Goal: Task Accomplishment & Management: Complete application form

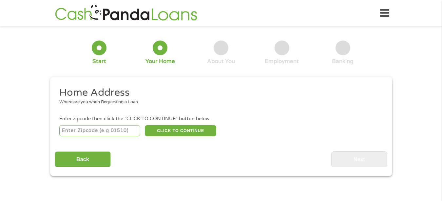
click at [102, 132] on input "number" at bounding box center [99, 130] width 81 height 11
type input "48197"
click at [181, 129] on button "CLICK TO CONTINUE" at bounding box center [180, 130] width 71 height 11
type input "48197"
type input "Ypsilanti"
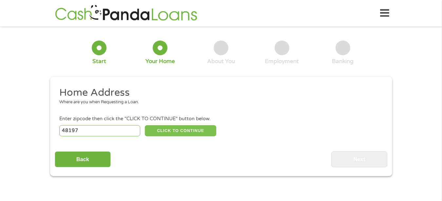
select select "[US_STATE]"
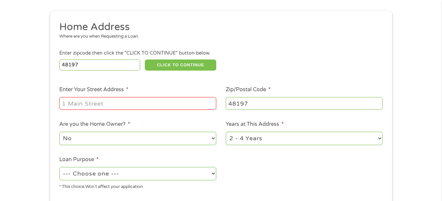
scroll to position [67, 0]
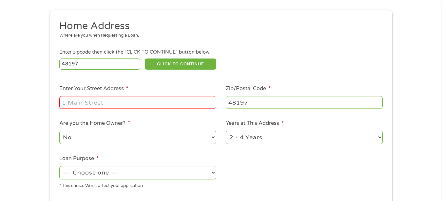
click at [122, 103] on input "Enter Your Street Address *" at bounding box center [137, 102] width 157 height 12
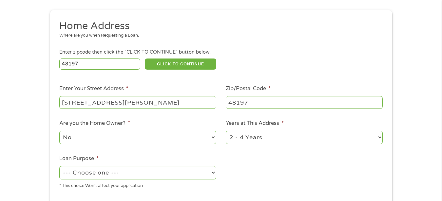
type input "[STREET_ADDRESS][PERSON_NAME]"
click at [59, 131] on select "No Yes" at bounding box center [137, 137] width 157 height 13
select select "yes"
click option "Yes" at bounding box center [0, 0] width 0 height 0
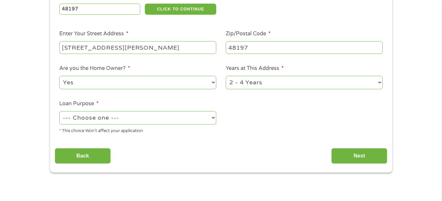
scroll to position [134, 0]
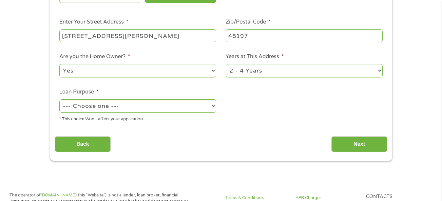
click at [59, 100] on select "--- Choose one --- Pay Bills Debt Consolidation Home Improvement Major Purchase…" at bounding box center [137, 106] width 157 height 13
click option "Other" at bounding box center [0, 0] width 0 height 0
click at [59, 100] on select "--- Choose one --- Pay Bills Debt Consolidation Home Improvement Major Purchase…" at bounding box center [137, 106] width 157 height 13
select select "debtconsolidation"
click option "Debt Consolidation" at bounding box center [0, 0] width 0 height 0
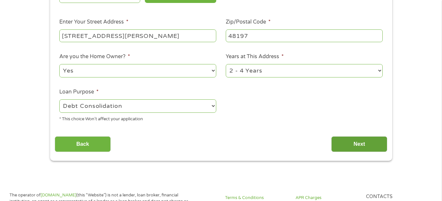
click at [352, 143] on input "Next" at bounding box center [359, 145] width 56 height 16
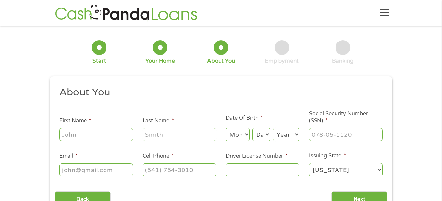
scroll to position [0, 0]
click at [108, 135] on input "First Name *" at bounding box center [96, 135] width 74 height 12
type input "[PERSON_NAME]"
click at [171, 136] on input "Last Name *" at bounding box center [179, 135] width 74 height 12
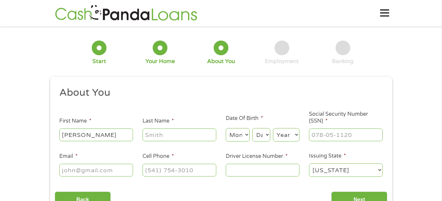
type input "Holland"
type input "[PERSON_NAME][EMAIL_ADDRESS][DOMAIN_NAME]"
type input "[PHONE_NUMBER]"
click at [226, 128] on select "Month 1 2 3 4 5 6 7 8 9 10 11 12" at bounding box center [238, 134] width 24 height 13
select select "10"
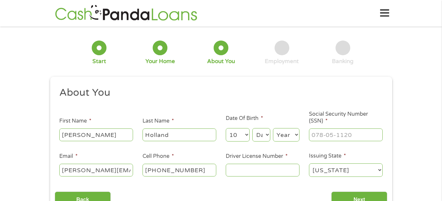
click option "10" at bounding box center [0, 0] width 0 height 0
click at [252, 128] on select "Day 1 2 3 4 5 6 7 8 9 10 11 12 13 14 15 16 17 18 19 20 21 22 23 24 25 26 27 28 …" at bounding box center [261, 134] width 18 height 13
select select "17"
click option "17" at bounding box center [0, 0] width 0 height 0
click at [273, 128] on select "Year [DATE] 2006 2005 2004 2003 2002 2001 2000 1999 1998 1997 1996 1995 1994 19…" at bounding box center [286, 134] width 27 height 13
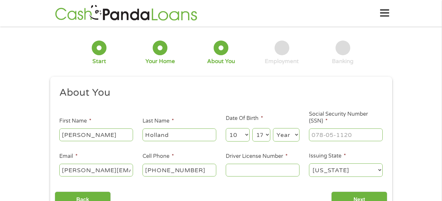
select select "1948"
click option "1948" at bounding box center [0, 0] width 0 height 0
click at [359, 135] on input "___-__-____" at bounding box center [346, 135] width 74 height 12
type input "365-48-7822"
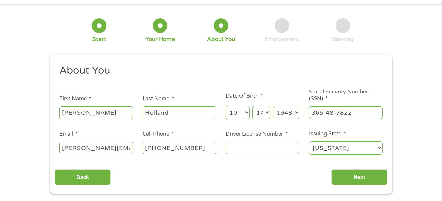
scroll to position [33, 0]
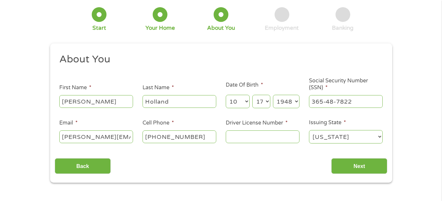
click at [200, 138] on input "[PHONE_NUMBER]" at bounding box center [179, 137] width 74 height 12
type input "[PHONE_NUMBER]"
click at [237, 138] on input "Driver License Number *" at bounding box center [263, 137] width 74 height 12
type input "H453108339800"
click at [344, 169] on input "Next" at bounding box center [359, 167] width 56 height 16
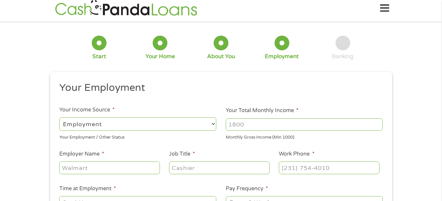
type input "(___) ___-____"
click at [361, 164] on input "(___) ___-____" at bounding box center [329, 168] width 100 height 12
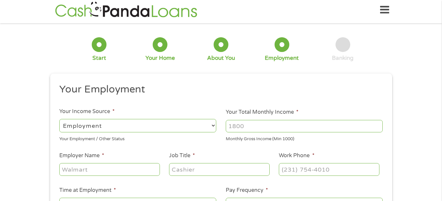
click at [59, 119] on select "--- Choose one --- Employment [DEMOGRAPHIC_DATA] Benefits" at bounding box center [137, 125] width 157 height 13
select select "benefits"
click option "Benefits" at bounding box center [0, 0] width 0 height 0
type input "Other"
type input "[PHONE_NUMBER]"
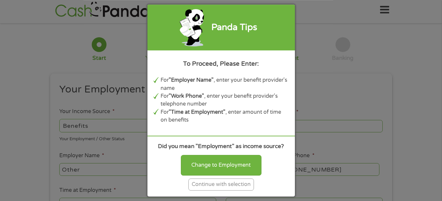
click at [347, 90] on div "Panda Tips To Proceed, Please Enter: For "Employer Name" , enter your benefit p…" at bounding box center [221, 100] width 442 height 201
click at [231, 183] on div "Continue with selection" at bounding box center [221, 185] width 66 height 12
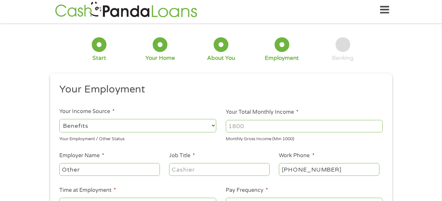
click at [59, 119] on select "--- Choose one --- Employment [DEMOGRAPHIC_DATA] Benefits" at bounding box center [137, 125] width 157 height 13
click at [212, 125] on select "--- Choose one --- Employment [DEMOGRAPHIC_DATA] Benefits" at bounding box center [137, 125] width 157 height 13
click at [377, 130] on input "Your Total Monthly Income *" at bounding box center [304, 126] width 157 height 12
type input "1345"
click at [232, 125] on input "1345" at bounding box center [304, 126] width 157 height 12
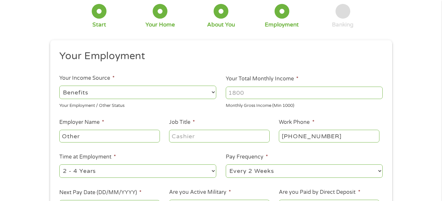
scroll to position [70, 0]
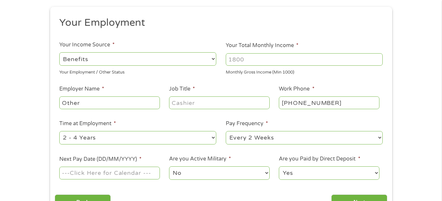
click at [226, 131] on select "--- Choose one --- Every 2 Weeks Every Week Monthly Semi-Monthly" at bounding box center [304, 137] width 157 height 13
select select "monthly"
click option "Monthly" at bounding box center [0, 0] width 0 height 0
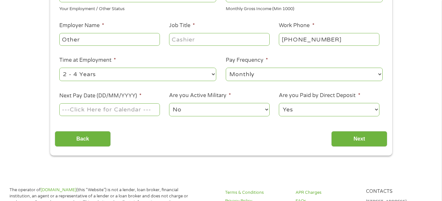
scroll to position [137, 0]
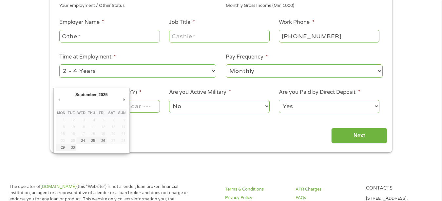
click at [150, 109] on input "Next Pay Date (DD/MM/YYYY) *" at bounding box center [109, 106] width 100 height 12
type input "[DATE]"
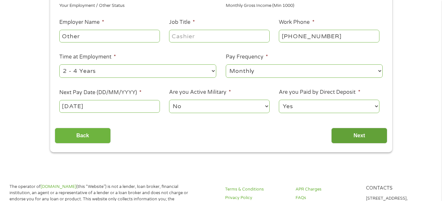
click at [356, 138] on input "Next" at bounding box center [359, 136] width 56 height 16
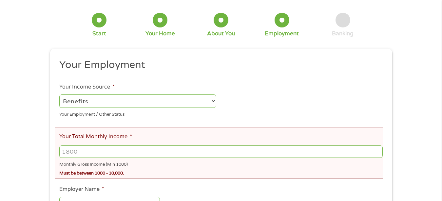
scroll to position [67, 0]
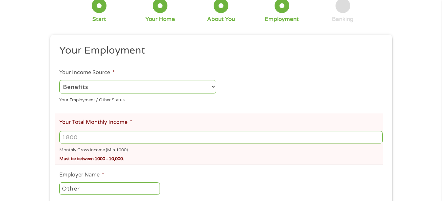
click at [81, 139] on input "Your Total Monthly Income *" at bounding box center [220, 137] width 323 height 12
type input "1"
click at [197, 175] on ul "Your Employment Your Income Source * --- Choose one --- Employment [DEMOGRAPHIC…" at bounding box center [221, 200] width 332 height 313
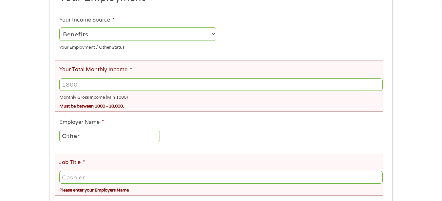
scroll to position [134, 0]
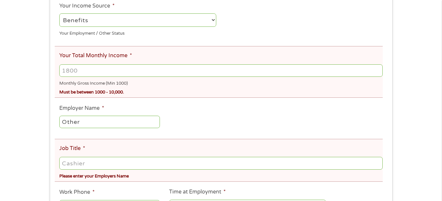
click at [144, 121] on input "Other" at bounding box center [109, 122] width 100 height 12
drag, startPoint x: 161, startPoint y: 130, endPoint x: 165, endPoint y: 127, distance: 4.7
click at [160, 128] on input "Other" at bounding box center [109, 122] width 100 height 12
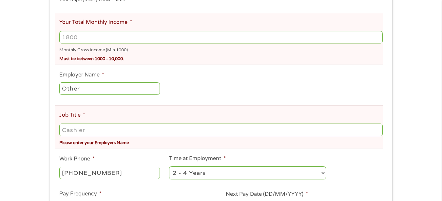
scroll to position [200, 0]
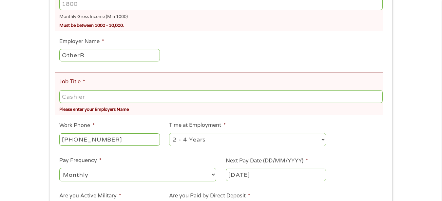
type input "Other"
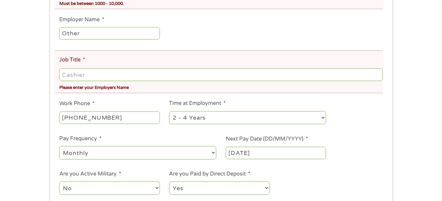
scroll to position [234, 0]
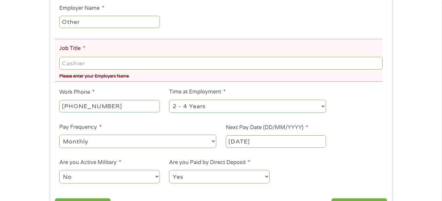
click at [59, 135] on select "--- Choose one --- Every 2 Weeks Every Week Monthly Semi-Monthly" at bounding box center [137, 141] width 157 height 13
click at [211, 141] on select "--- Choose one --- Every 2 Weeks Every Week Monthly Semi-Monthly" at bounding box center [137, 141] width 157 height 13
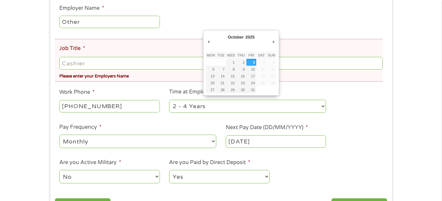
click at [275, 142] on input "[DATE]" at bounding box center [276, 142] width 100 height 12
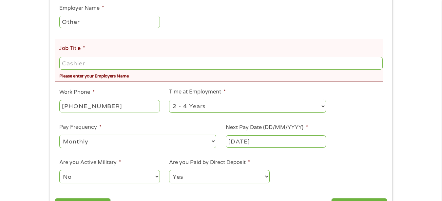
click at [274, 140] on input "[DATE]" at bounding box center [276, 142] width 100 height 12
click at [402, 132] on div "There was a problem with your submission. Please review the fields below. 1 Sta…" at bounding box center [221, 10] width 442 height 426
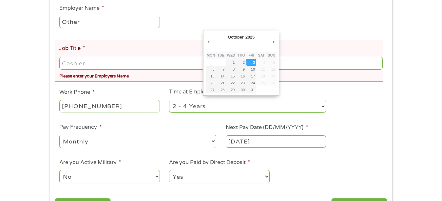
click at [247, 142] on input "[DATE]" at bounding box center [276, 142] width 100 height 12
click at [418, 179] on div "There was a problem with your submission. Please review the fields below. 1 Sta…" at bounding box center [221, 10] width 442 height 426
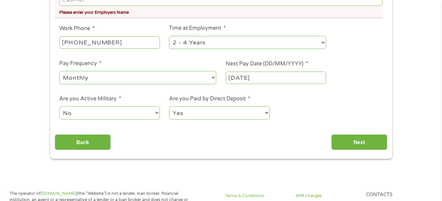
scroll to position [301, 0]
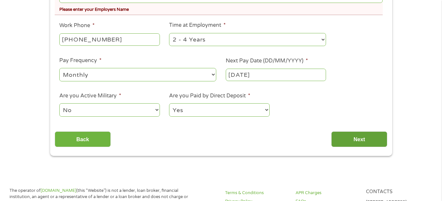
click at [353, 139] on input "Next" at bounding box center [359, 140] width 56 height 16
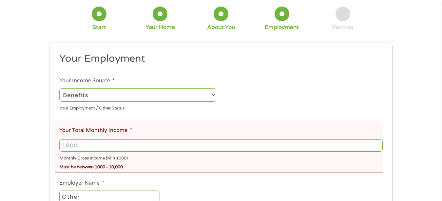
scroll to position [67, 0]
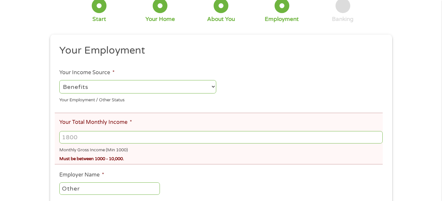
click at [81, 138] on input "Your Total Monthly Income *" at bounding box center [220, 137] width 323 height 12
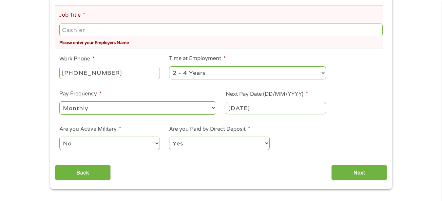
scroll to position [301, 0]
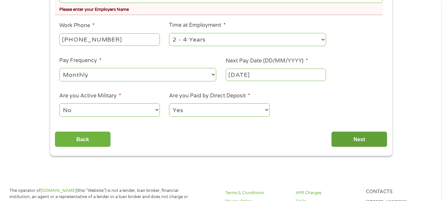
type input "1345"
click at [359, 140] on input "Next" at bounding box center [359, 140] width 56 height 16
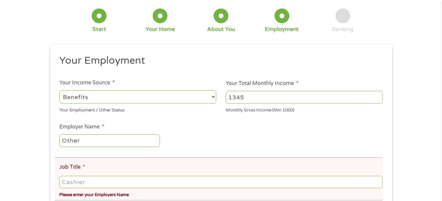
scroll to position [67, 0]
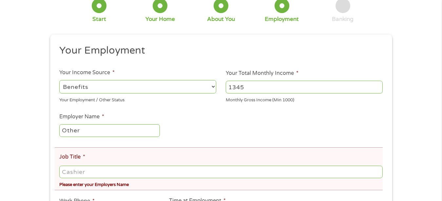
click at [88, 130] on input "Other" at bounding box center [109, 130] width 100 height 12
type input "O"
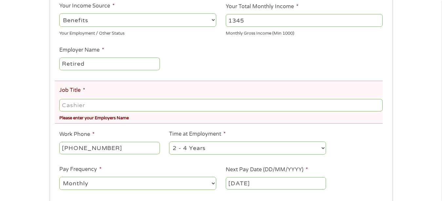
scroll to position [167, 0]
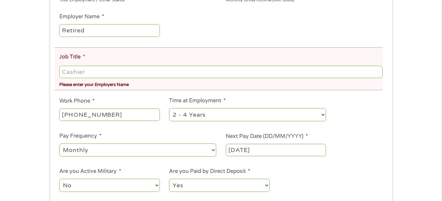
type input "Retired"
drag, startPoint x: 111, startPoint y: 116, endPoint x: 123, endPoint y: 116, distance: 11.1
click at [112, 116] on input "[PHONE_NUMBER]" at bounding box center [109, 115] width 100 height 12
type input "[PHONE_NUMBER]"
click at [169, 108] on select "--- Choose one --- 1 Year or less 1 - 2 Years 2 - 4 Years Over 4 Years" at bounding box center [247, 114] width 157 height 13
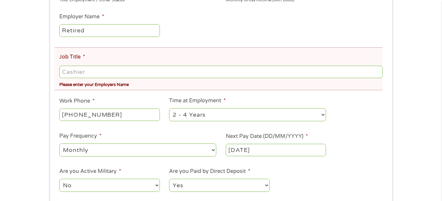
select select "60months"
click option "Over 4 Years" at bounding box center [0, 0] width 0 height 0
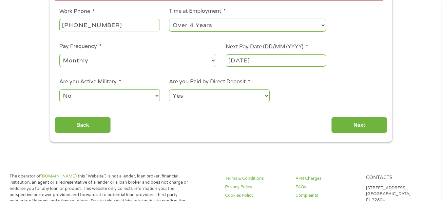
scroll to position [267, 0]
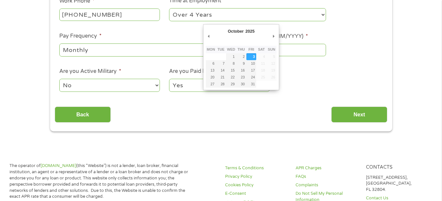
click at [250, 50] on input "[DATE]" at bounding box center [276, 50] width 100 height 12
click at [269, 52] on input "[DATE]" at bounding box center [276, 50] width 100 height 12
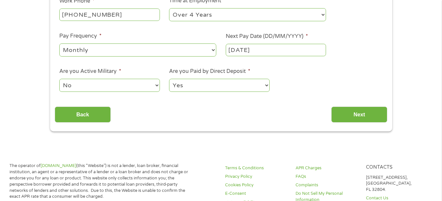
click at [271, 50] on input "[DATE]" at bounding box center [276, 50] width 100 height 12
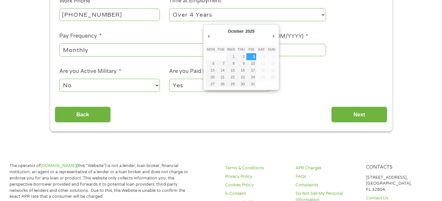
click at [273, 53] on input "[DATE]" at bounding box center [276, 50] width 100 height 12
click at [271, 51] on input "[DATE]" at bounding box center [276, 50] width 100 height 12
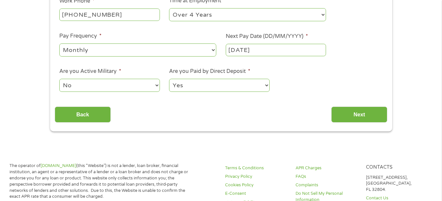
click at [236, 50] on input "[DATE]" at bounding box center [276, 50] width 100 height 12
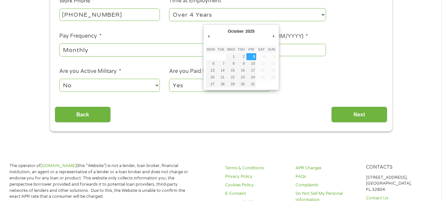
click at [237, 50] on th "Thu" at bounding box center [241, 50] width 10 height 8
click at [271, 53] on td "5" at bounding box center [271, 56] width 10 height 7
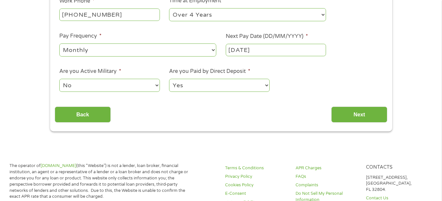
click at [252, 56] on input "[DATE]" at bounding box center [276, 50] width 100 height 12
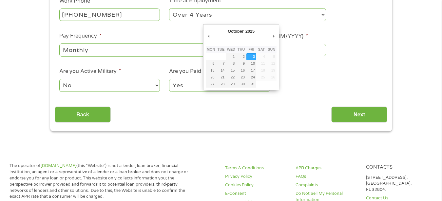
click at [277, 66] on div "October January February March April May June July August September October Nov…" at bounding box center [241, 57] width 76 height 66
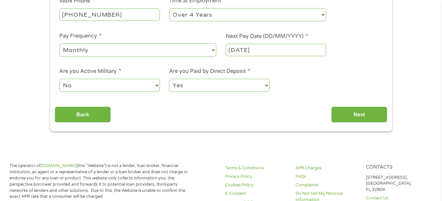
click at [271, 50] on input "[DATE]" at bounding box center [276, 50] width 100 height 12
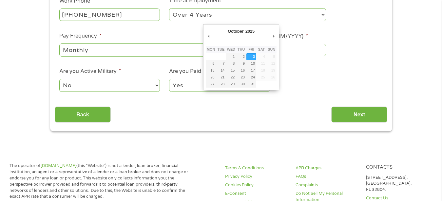
click at [228, 50] on body "Home Get Loan Offer How it works FAQs Blog Cash Loans Quick Loans Online Loans …" at bounding box center [221, 200] width 442 height 935
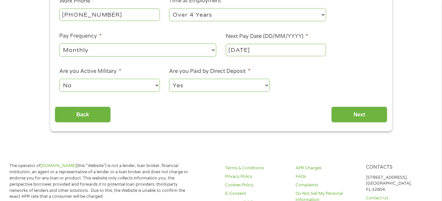
click at [228, 50] on input "[DATE]" at bounding box center [276, 50] width 100 height 12
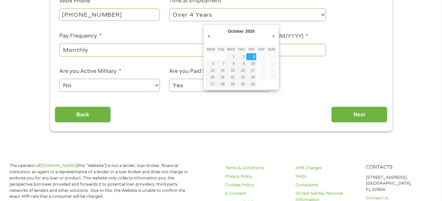
click at [228, 50] on abbr "Wed" at bounding box center [231, 49] width 8 height 4
click at [234, 49] on input "[DATE]" at bounding box center [276, 50] width 100 height 12
click at [247, 49] on input "[DATE]" at bounding box center [276, 50] width 100 height 12
type input "[DATE]"
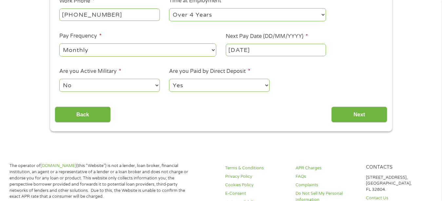
click at [248, 51] on input "[DATE]" at bounding box center [276, 50] width 100 height 12
click at [250, 52] on input "[DATE]" at bounding box center [276, 50] width 100 height 12
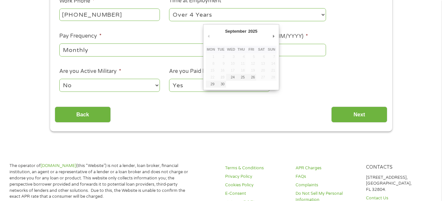
click at [268, 51] on input "[DATE]" at bounding box center [276, 50] width 100 height 12
click at [268, 52] on th "Sun" at bounding box center [271, 50] width 10 height 8
click at [264, 55] on td "6" at bounding box center [261, 56] width 10 height 7
click at [248, 50] on input "[DATE]" at bounding box center [276, 50] width 100 height 12
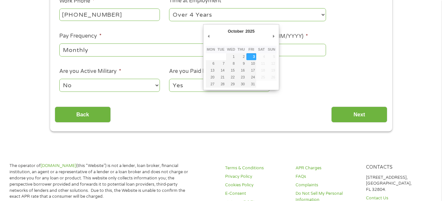
drag, startPoint x: 225, startPoint y: 28, endPoint x: 246, endPoint y: 26, distance: 20.5
click at [228, 28] on div "October January February March April May June July August September October Nov…" at bounding box center [241, 32] width 71 height 11
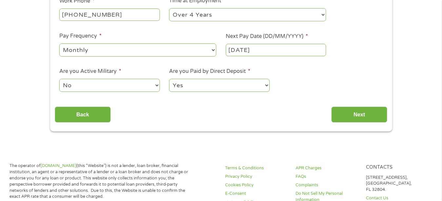
click at [270, 50] on input "[DATE]" at bounding box center [276, 50] width 100 height 12
click at [169, 8] on select "--- Choose one --- 1 Year or less 1 - 2 Years 2 - 4 Years Over 4 Years" at bounding box center [247, 14] width 157 height 13
click at [113, 11] on input "[PHONE_NUMBER]" at bounding box center [109, 15] width 100 height 12
type input "(___) ___-____"
click at [169, 8] on select "--- Choose one --- 1 Year or less 1 - 2 Years 2 - 4 Years Over 4 Years" at bounding box center [247, 14] width 157 height 13
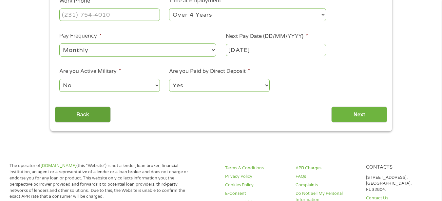
drag, startPoint x: 214, startPoint y: 11, endPoint x: 73, endPoint y: 116, distance: 175.6
click at [73, 116] on input "Back" at bounding box center [83, 115] width 56 height 16
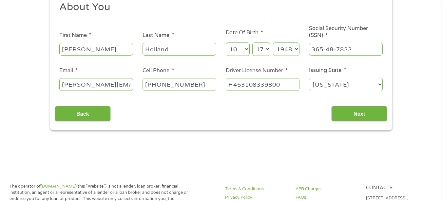
click at [82, 113] on input "Back" at bounding box center [83, 114] width 56 height 16
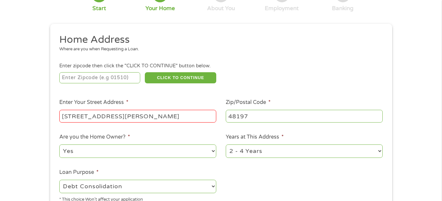
scroll to position [67, 0]
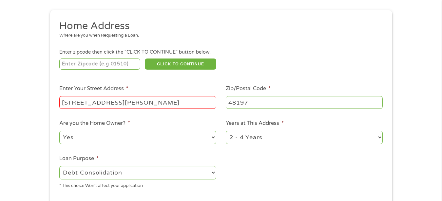
click at [117, 104] on input "[STREET_ADDRESS][PERSON_NAME]" at bounding box center [137, 102] width 157 height 12
type input "4"
click at [247, 102] on input "48197" at bounding box center [304, 102] width 157 height 12
type input "_____"
click at [59, 131] on select "No Yes" at bounding box center [137, 137] width 157 height 13
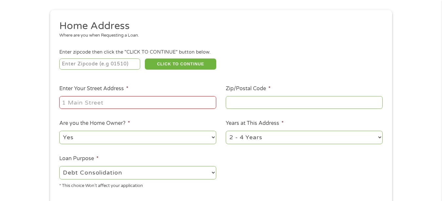
click at [82, 133] on select "No Yes" at bounding box center [137, 137] width 157 height 13
click at [59, 131] on select "No Yes" at bounding box center [137, 137] width 157 height 13
click at [226, 131] on select "1 Year or less 1 - 2 Years 2 - 4 Years Over 4 Years" at bounding box center [304, 137] width 157 height 13
click at [185, 65] on button "CLICK TO CONTINUE" at bounding box center [180, 64] width 71 height 11
type input "_____"
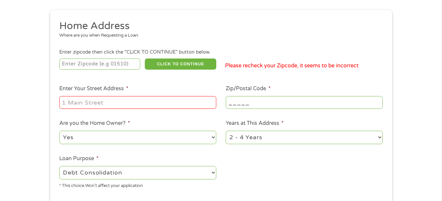
click at [294, 109] on input "_____" at bounding box center [304, 102] width 157 height 12
drag, startPoint x: 290, startPoint y: 130, endPoint x: 285, endPoint y: 145, distance: 16.1
click at [287, 145] on li "Years at This Address * 1 Year or less 1 - 2 Years 2 - 4 Years Over 4 Years" at bounding box center [304, 133] width 166 height 26
